Goal: Information Seeking & Learning: Learn about a topic

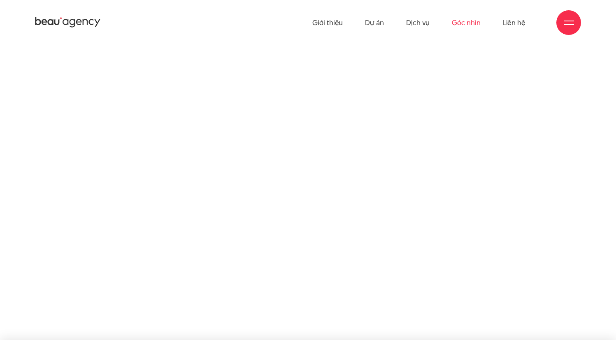
click at [468, 25] on link "Góc nhìn" at bounding box center [466, 22] width 28 height 45
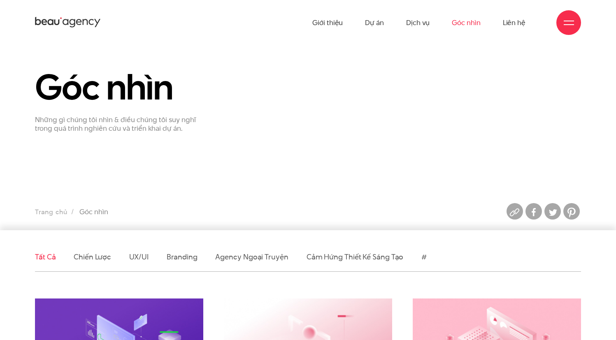
click at [468, 25] on link "Góc nhìn" at bounding box center [466, 22] width 28 height 45
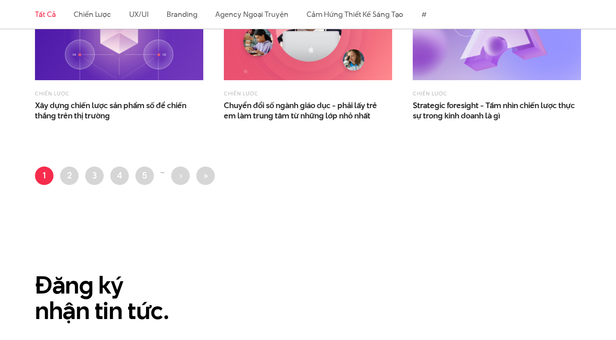
scroll to position [1234, 0]
